Goal: Download file/media

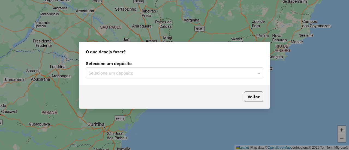
click at [253, 94] on button "Voltar" at bounding box center [253, 97] width 19 height 10
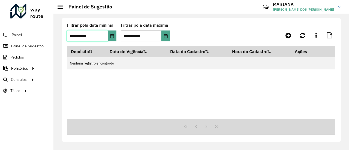
click at [94, 36] on input "**********" at bounding box center [87, 36] width 41 height 11
click at [111, 33] on button "Choose Date" at bounding box center [112, 36] width 8 height 11
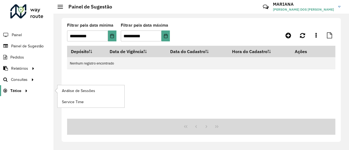
click at [20, 85] on link "Tático" at bounding box center [14, 90] width 29 height 11
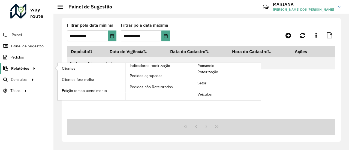
click at [28, 68] on span "Relatórios" at bounding box center [20, 69] width 18 height 6
click at [62, 68] on span "Clientes" at bounding box center [69, 69] width 15 height 6
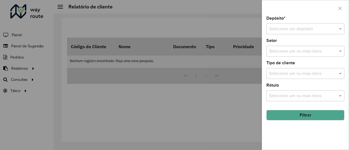
click at [311, 31] on input "text" at bounding box center [300, 29] width 62 height 7
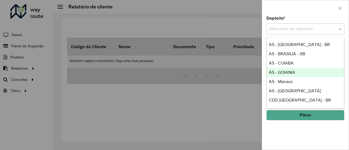
scroll to position [43, 0]
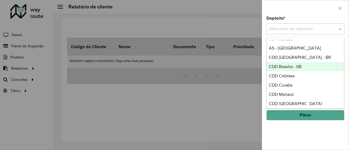
click at [283, 68] on span "CDD Brasilia - XB" at bounding box center [285, 66] width 33 height 5
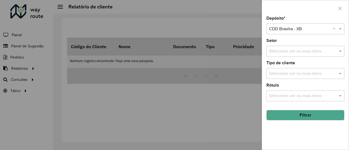
click at [284, 116] on button "Filtrar" at bounding box center [305, 115] width 78 height 10
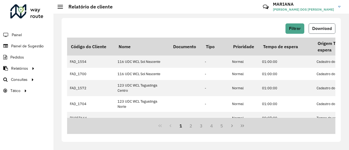
click at [329, 28] on span "Download" at bounding box center [322, 28] width 20 height 5
